Goal: Information Seeking & Learning: Learn about a topic

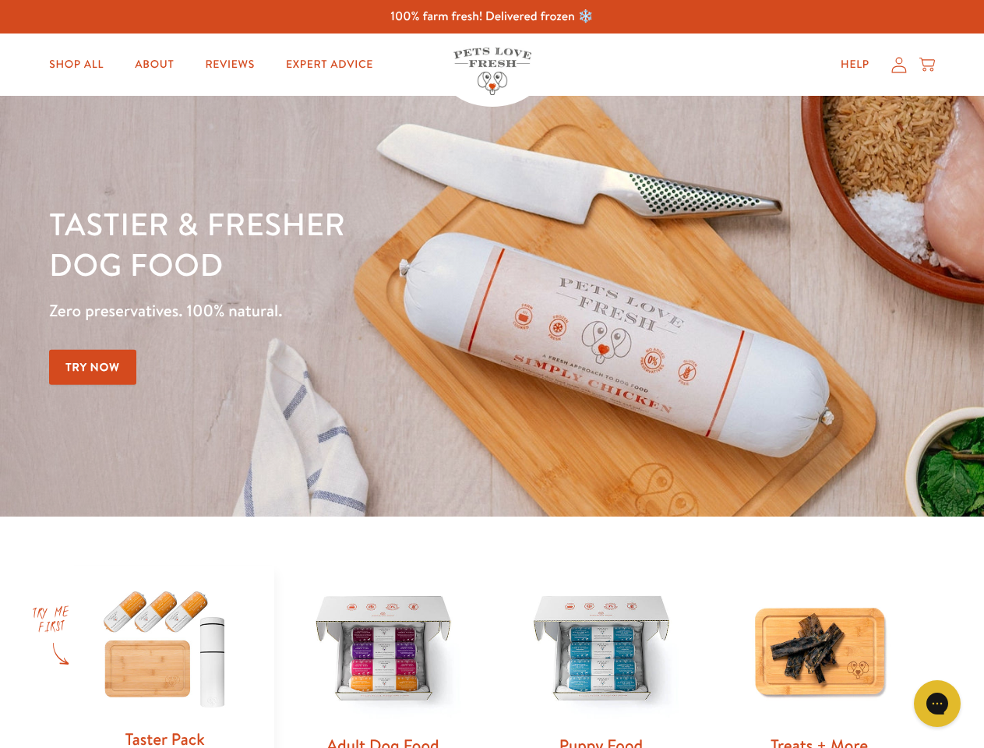
click at [492, 374] on div "Tastier & fresher dog food Zero preservatives. 100% natural. Try Now" at bounding box center [344, 306] width 591 height 206
click at [937, 704] on icon "Gorgias live chat" at bounding box center [936, 703] width 15 height 15
